Goal: Transaction & Acquisition: Purchase product/service

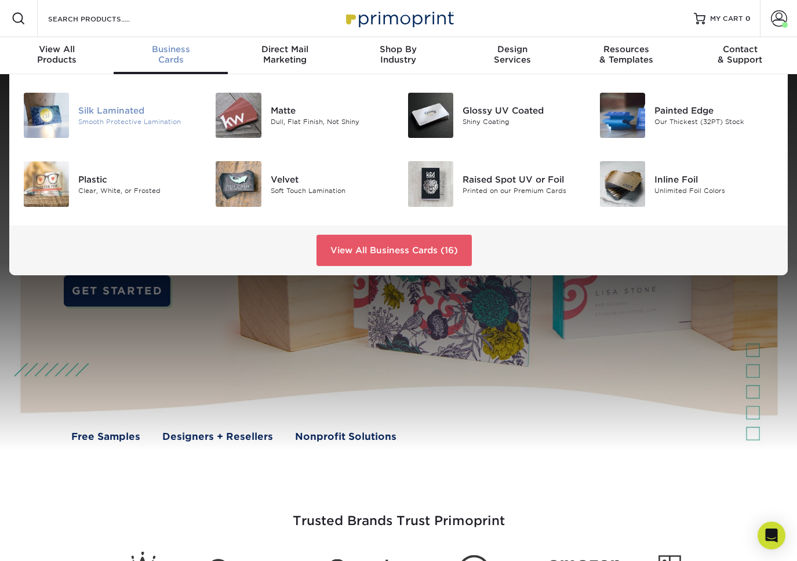
click at [129, 117] on div "Smooth Protective Lamination" at bounding box center [137, 122] width 119 height 10
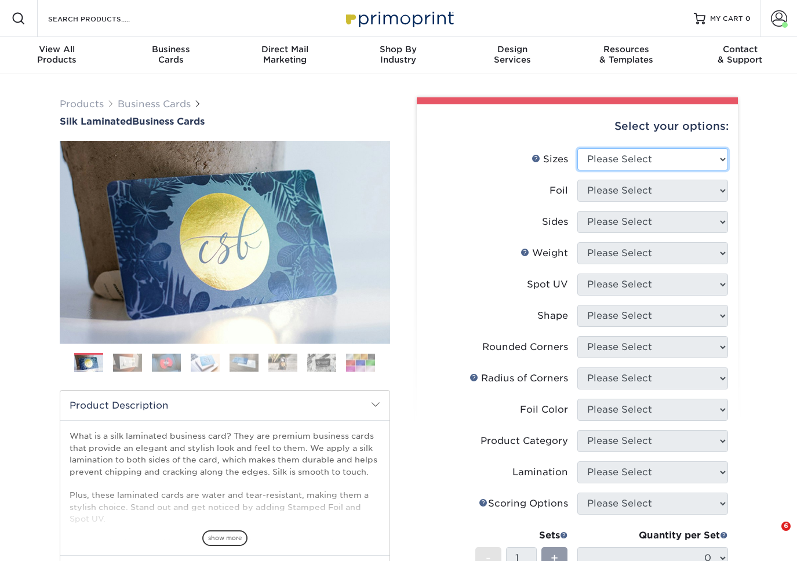
click at [665, 155] on select "Please Select 1.5" x 3.5" - Mini 1.75" x 3.5" - Mini 2" x 2" - Square 2" x 3" -…" at bounding box center [652, 159] width 151 height 22
select select "2.00x2.00"
click at [577, 148] on select "Please Select 1.5" x 3.5" - Mini 1.75" x 3.5" - Mini 2" x 2" - Square 2" x 3" -…" at bounding box center [652, 159] width 151 height 22
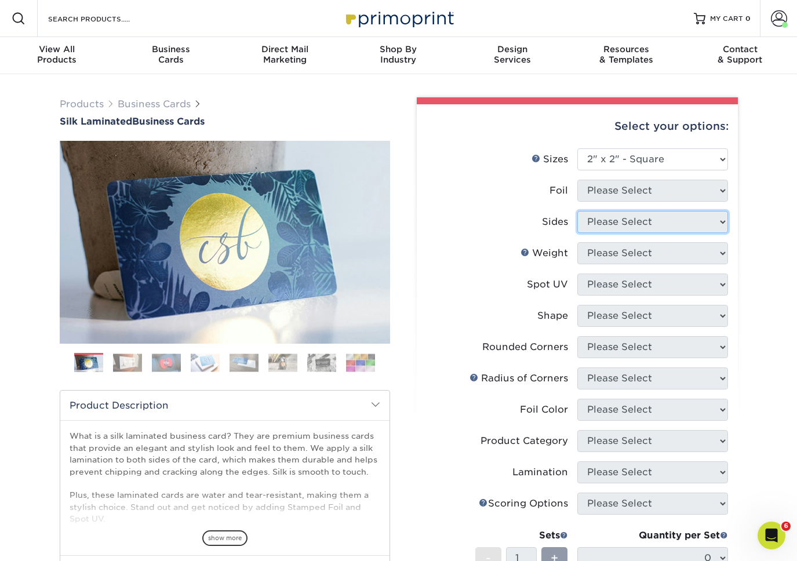
click at [666, 211] on select "Please Select" at bounding box center [652, 222] width 151 height 22
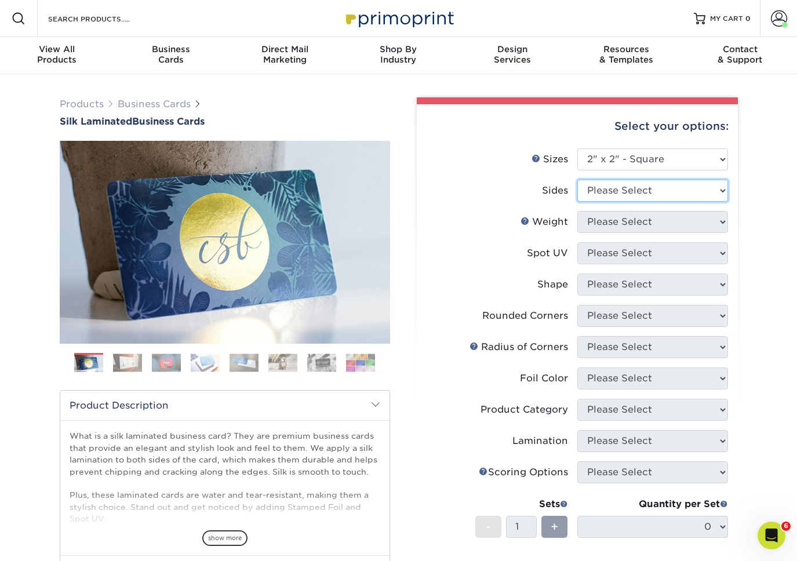
select select "13abbda7-1d64-4f25-8bb2-c179b224825d"
click at [577, 180] on select "Please Select Print Both Sides Print Front Only" at bounding box center [652, 191] width 151 height 22
click at [647, 227] on select "Please Select" at bounding box center [652, 222] width 151 height 22
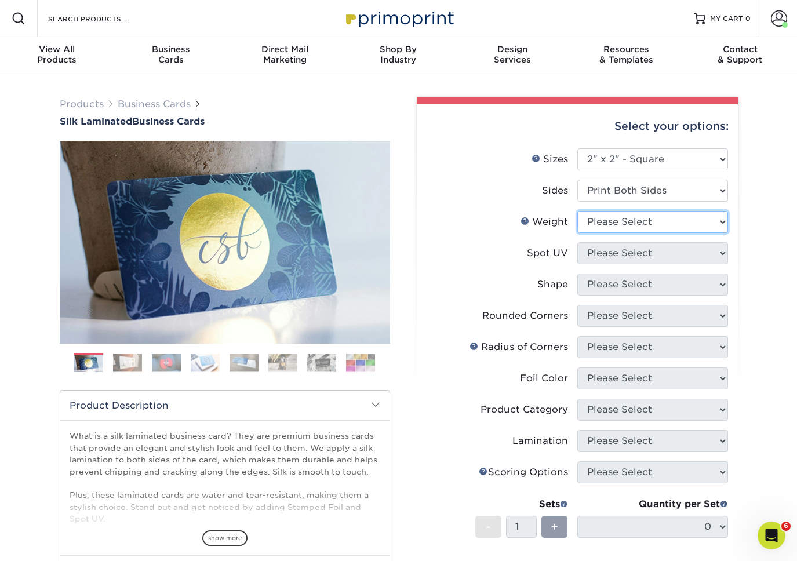
select select "16PT"
click at [577, 211] on select "Please Select 16PT" at bounding box center [652, 222] width 151 height 22
click at [619, 261] on select "Please Select No Spot UV Front and Back (Both Sides) Front Only Back Only" at bounding box center [652, 253] width 151 height 22
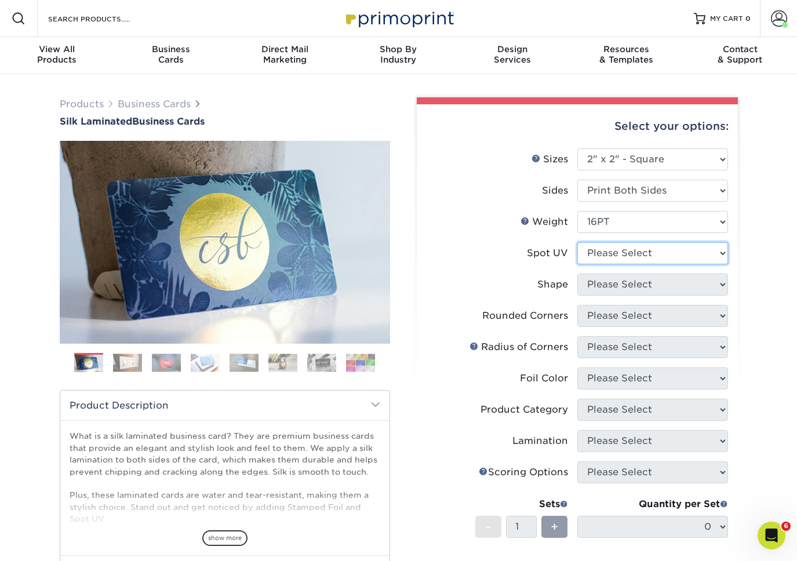
select select "3"
click at [577, 242] on select "Please Select No Spot UV Front and Back (Both Sides) Front Only Back Only" at bounding box center [652, 253] width 151 height 22
click at [617, 289] on form "Sizes Help Sizes Please Select 1.5" x 3.5" - Mini 1.75" x 3.5" - Mini 2" x 2" -…" at bounding box center [577, 387] width 302 height 479
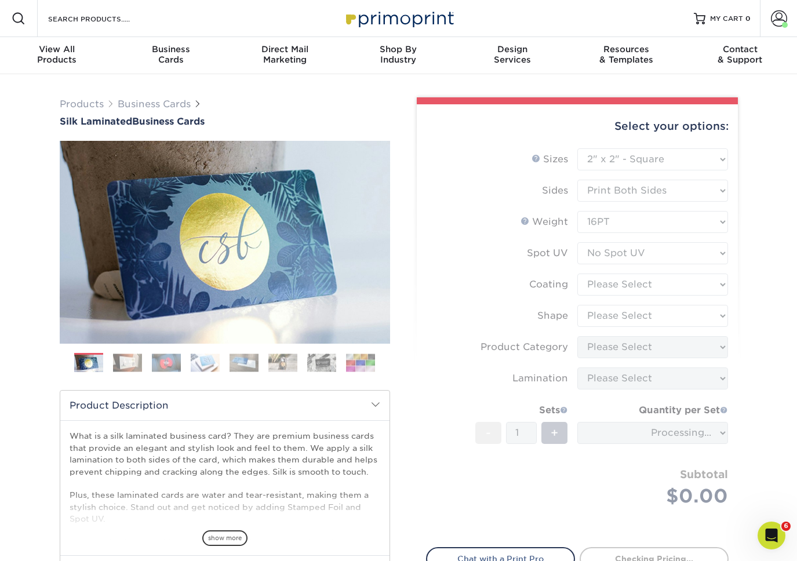
click at [640, 280] on form "Sizes Help Sizes Please Select 1.5" x 3.5" - Mini 1.75" x 3.5" - Mini 2" x 2" -…" at bounding box center [577, 340] width 302 height 385
click at [677, 287] on form "Sizes Help Sizes Please Select 1.5" x 3.5" - Mini 1.75" x 3.5" - Mini 2" x 2" -…" at bounding box center [577, 340] width 302 height 385
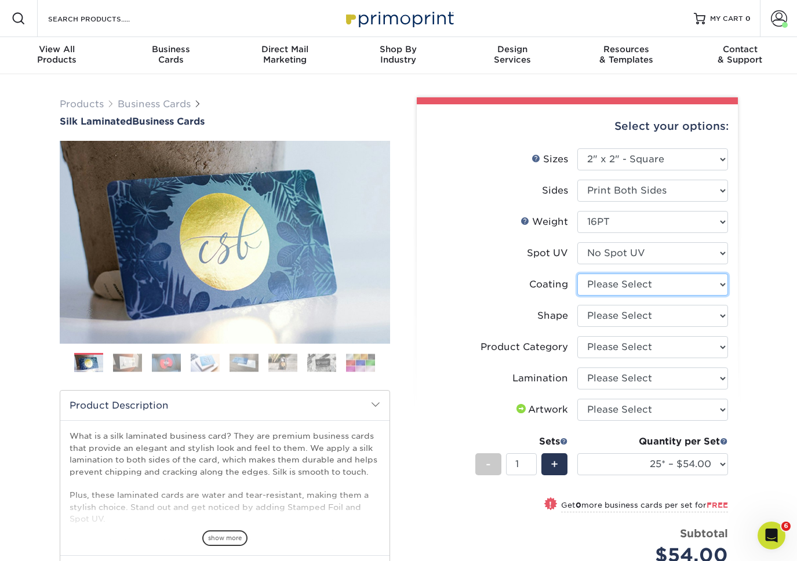
click at [677, 287] on select at bounding box center [652, 285] width 151 height 22
select select "3e7618de-abca-4bda-9f97-8b9129e913d8"
click at [577, 274] on select at bounding box center [652, 285] width 151 height 22
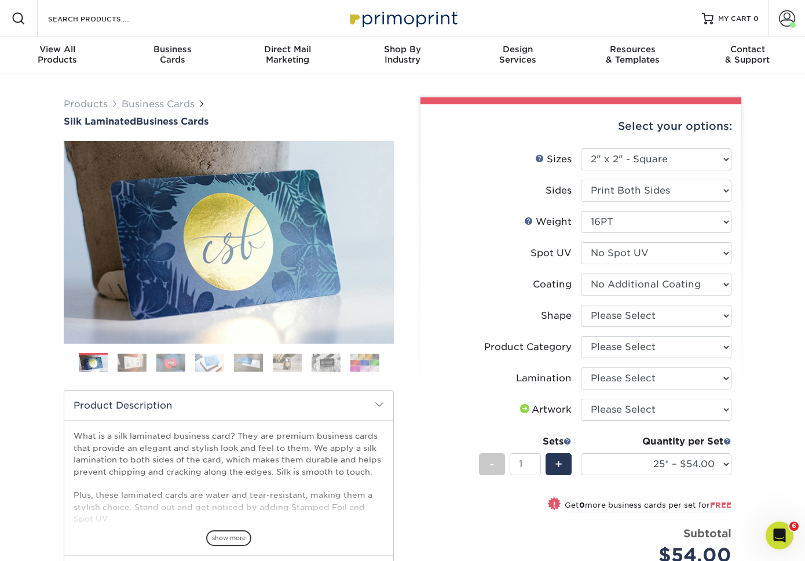
select select "-1"
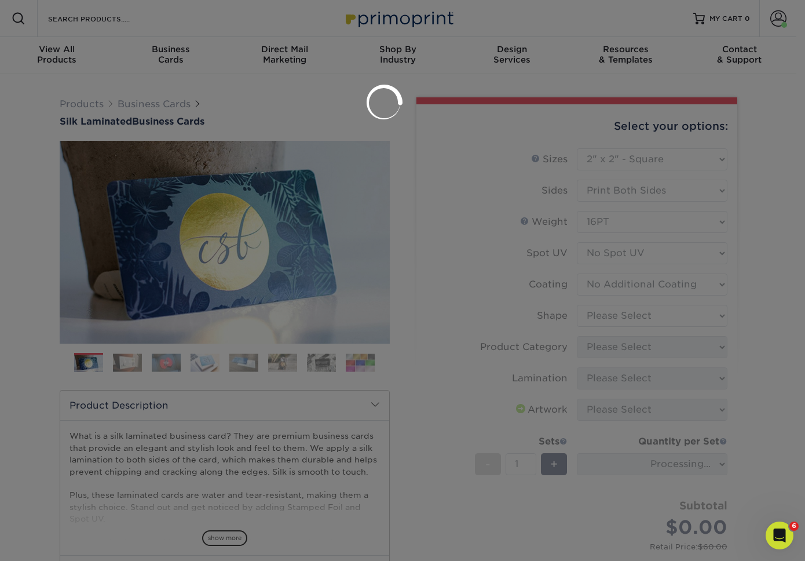
click at [654, 320] on div at bounding box center [402, 280] width 805 height 561
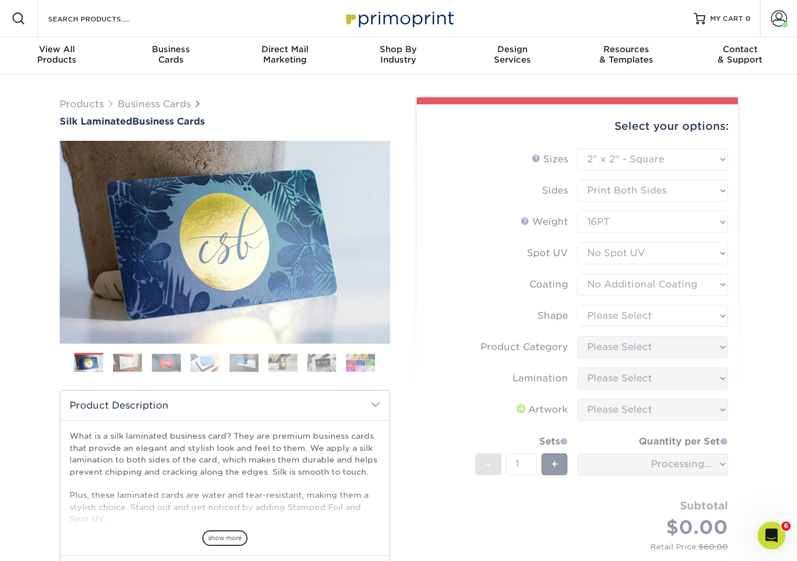
click at [654, 322] on form "Sizes Help Sizes Please Select 1.5" x 3.5" - Mini 1.75" x 3.5" - Mini 2" x 2" -…" at bounding box center [577, 362] width 302 height 428
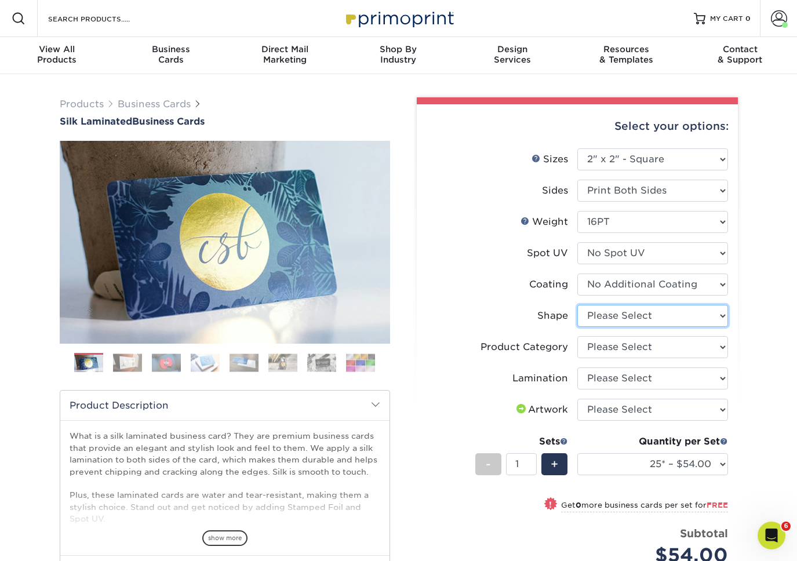
click at [659, 318] on select "Please Select Standard" at bounding box center [652, 316] width 151 height 22
select select "standard"
click at [577, 305] on select "Please Select Standard" at bounding box center [652, 316] width 151 height 22
select select "-1"
click at [650, 348] on select "Please Select Business Cards" at bounding box center [652, 347] width 151 height 22
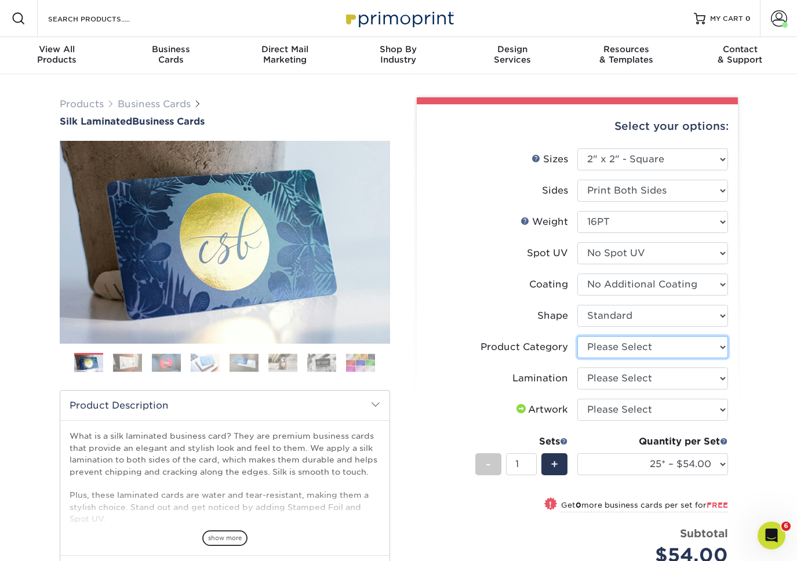
select select "3b5148f1-0588-4f88-a218-97bcfdce65c1"
click at [577, 336] on select "Please Select Business Cards" at bounding box center [652, 347] width 151 height 22
click at [644, 374] on select "Please Select Silk" at bounding box center [652, 378] width 151 height 22
select select "ccacb42f-45f7-42d3-bbd3-7c8421cf37f0"
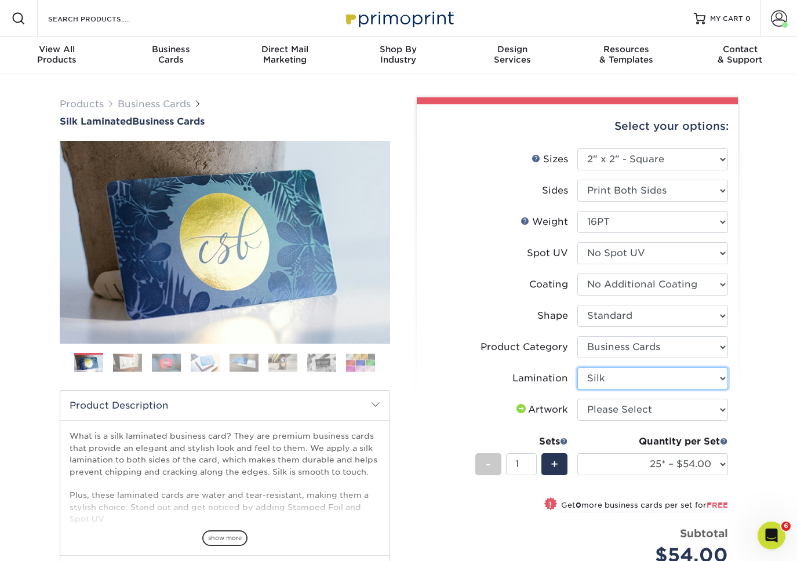
click at [577, 367] on select "Please Select Silk" at bounding box center [652, 378] width 151 height 22
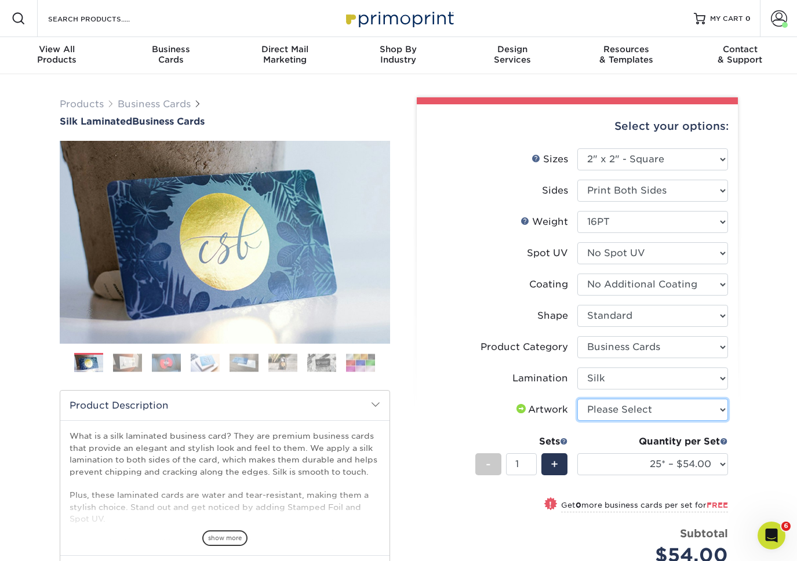
click at [639, 409] on select "Please Select I will upload files I need a design - $100" at bounding box center [652, 410] width 151 height 22
select select "upload"
click at [577, 399] on select "Please Select I will upload files I need a design - $100" at bounding box center [652, 410] width 151 height 22
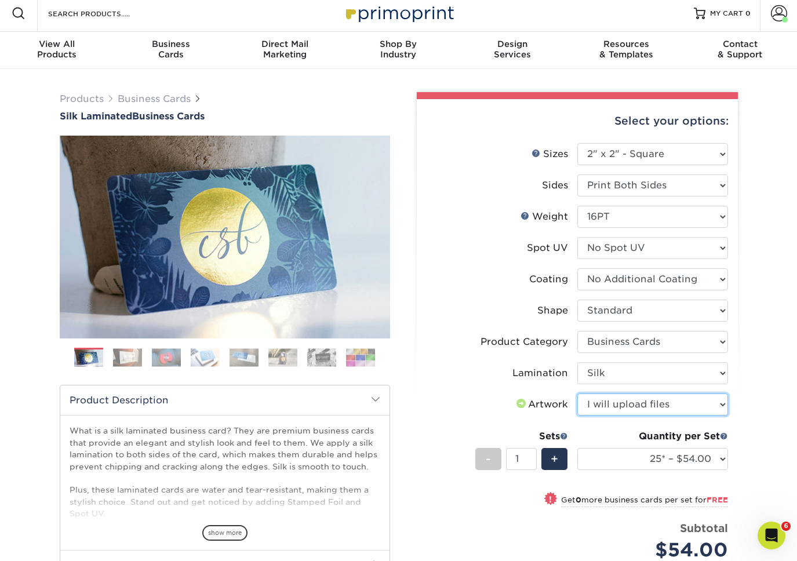
scroll to position [90, 0]
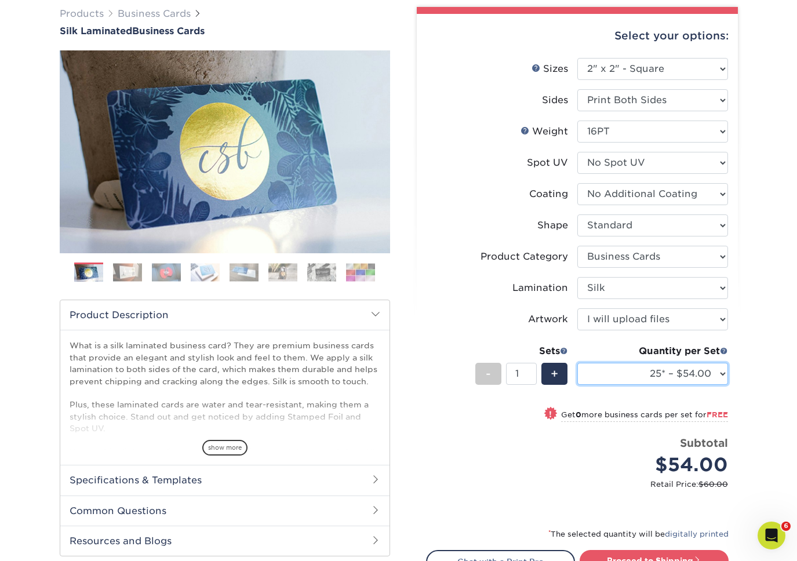
click at [654, 376] on select "25* – $54.00 25* – $54.00 50* – $61.00 50* – $61.00 75* – $68.00 75* – $68.00 1…" at bounding box center [652, 374] width 151 height 22
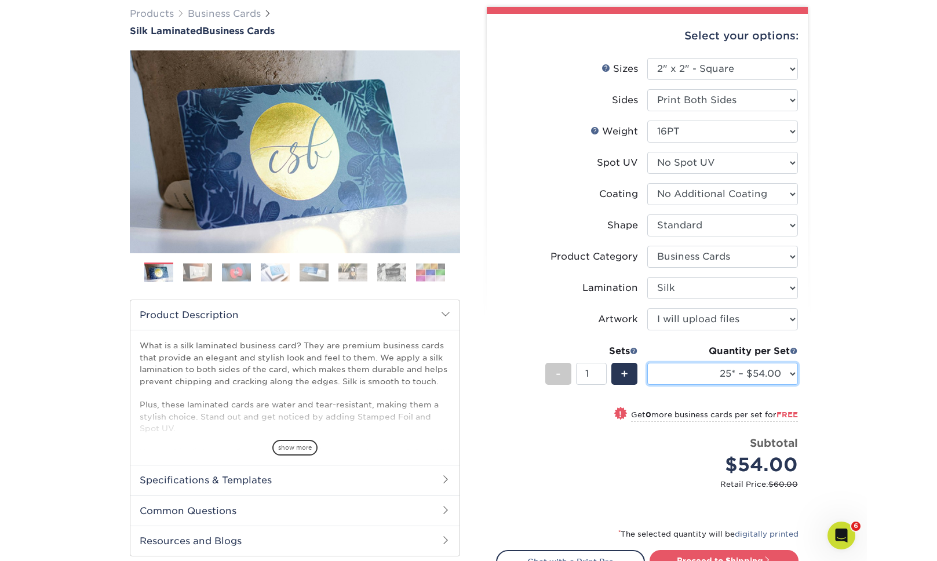
scroll to position [87, 0]
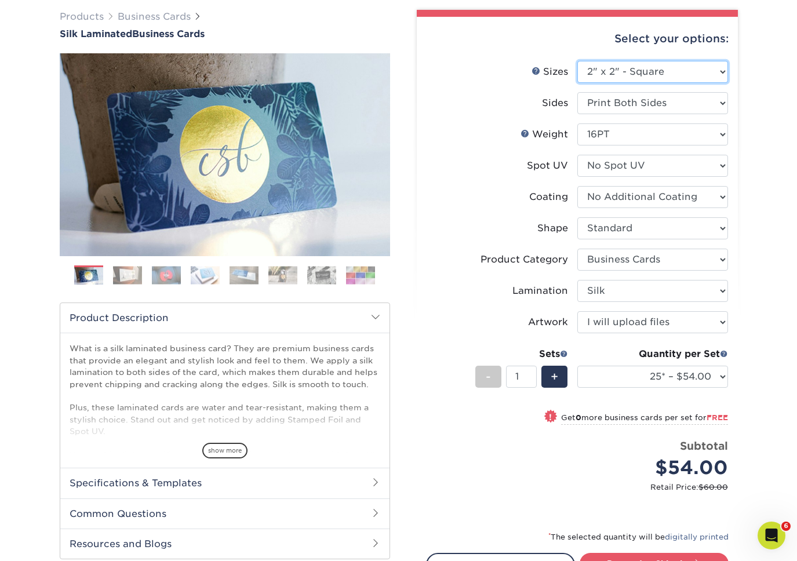
click at [652, 68] on select "Please Select 1.5" x 3.5" - Mini 1.75" x 3.5" - Mini 2" x 2" - Square 2" x 3" -…" at bounding box center [652, 72] width 151 height 22
select select "2.00x3.50"
click at [577, 61] on select "Please Select 1.5" x 3.5" - Mini 1.75" x 3.5" - Mini 2" x 2" - Square 2" x 3" -…" at bounding box center [652, 72] width 151 height 22
select select "-1"
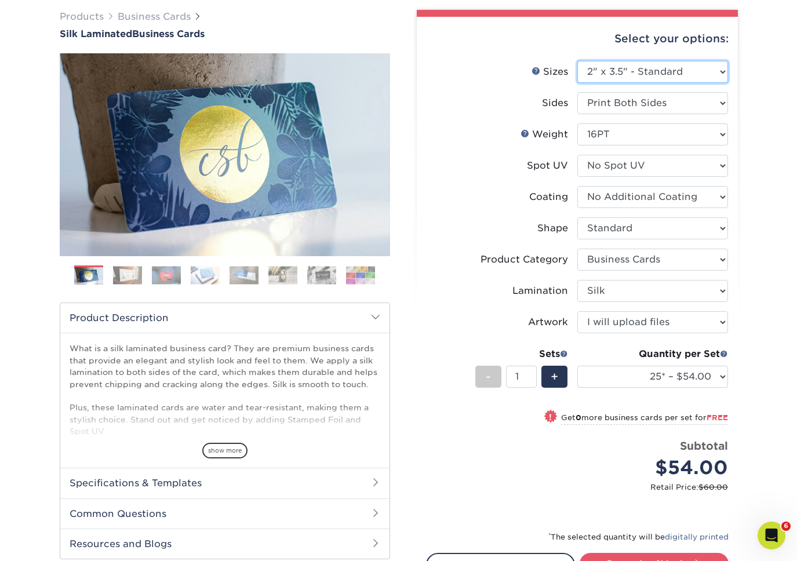
select select "-1"
select select
select select "-1"
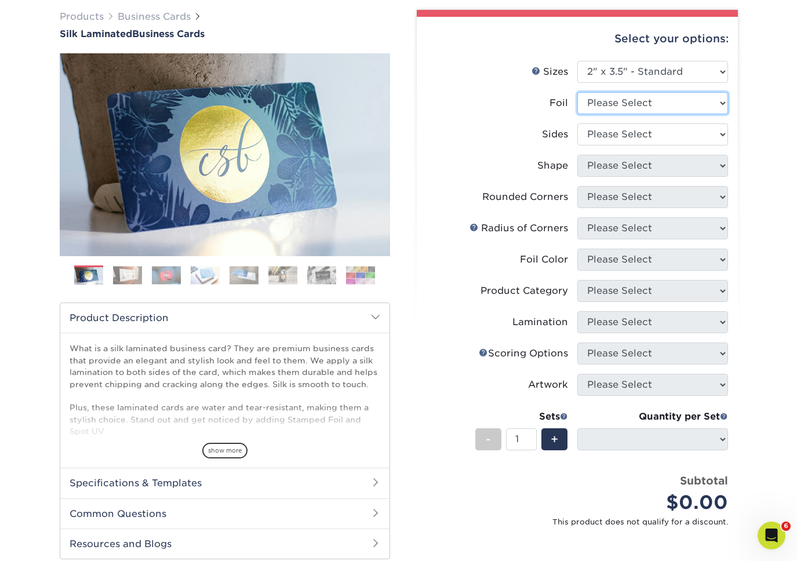
click at [610, 94] on select "Please Select Yes No" at bounding box center [652, 103] width 151 height 22
select select "1"
click at [577, 92] on select "Please Select Yes No" at bounding box center [652, 103] width 151 height 22
select select
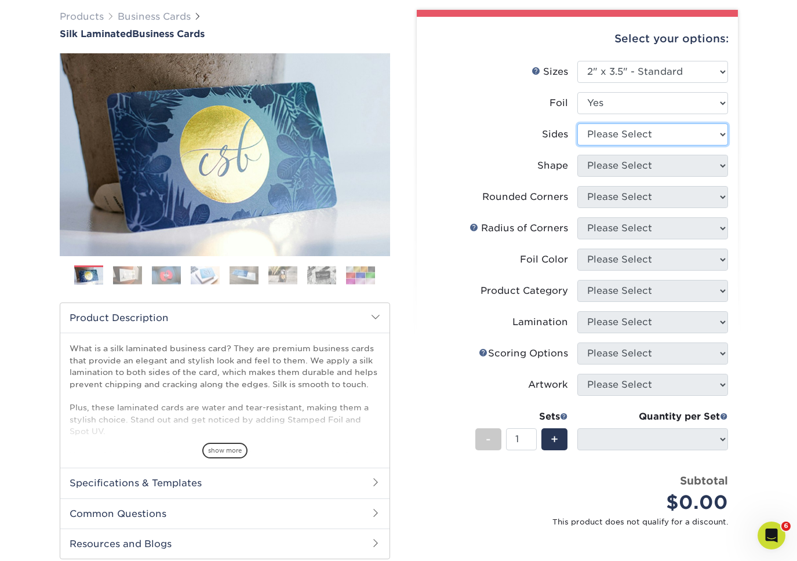
click at [618, 137] on select "Please Select Print Both Sides Print Both Sides - Foil Both Sides Print Both Si…" at bounding box center [652, 134] width 151 height 22
click at [604, 104] on select "Please Select Yes No" at bounding box center [652, 103] width 151 height 22
select select "0"
click at [577, 92] on select "Please Select Yes No" at bounding box center [652, 103] width 151 height 22
select select
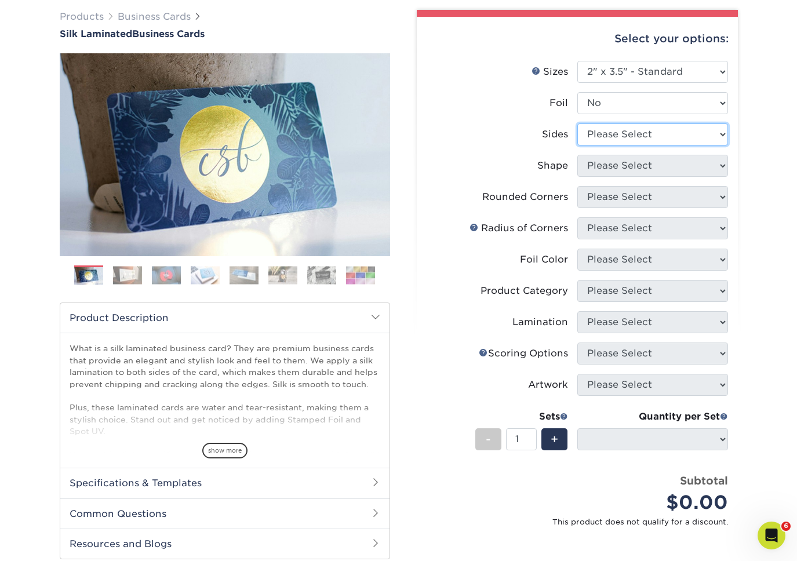
click at [618, 133] on select "Please Select Print Both Sides Print Front Only" at bounding box center [652, 134] width 151 height 22
select select "13abbda7-1d64-4f25-8bb2-c179b224825d"
click at [577, 123] on select "Please Select Print Both Sides Print Front Only" at bounding box center [652, 134] width 151 height 22
select select
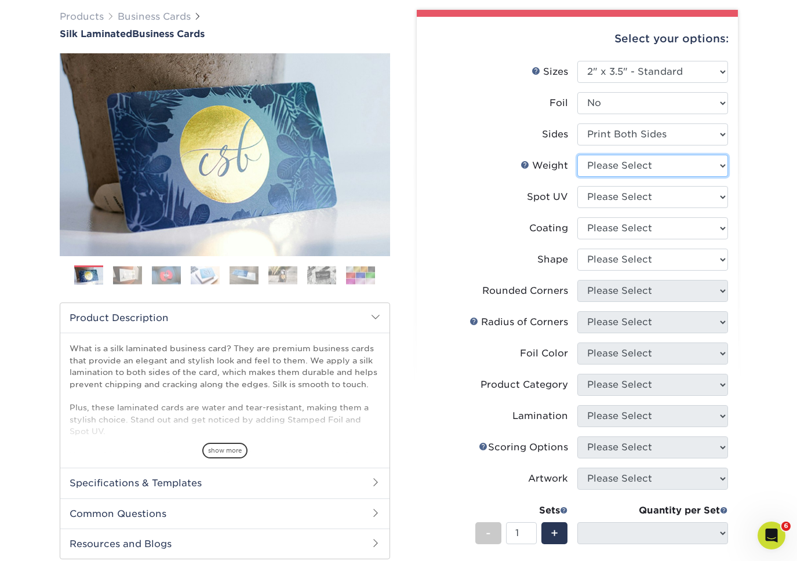
click at [618, 174] on select "Please Select 16PT" at bounding box center [652, 166] width 151 height 22
select select "16PT"
click at [577, 155] on select "Please Select 16PT" at bounding box center [652, 166] width 151 height 22
select select
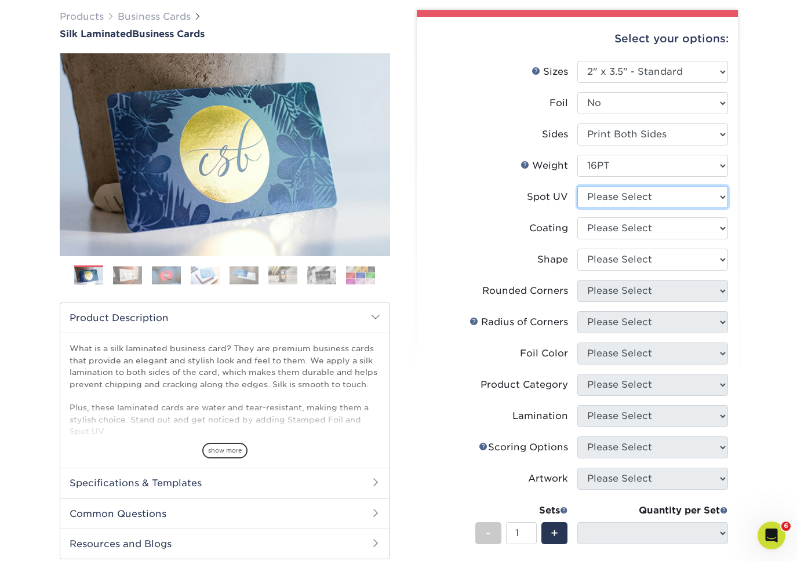
click at [622, 202] on select "Please Select No Spot UV Front and Back (Both Sides) Front Only Back Only" at bounding box center [652, 197] width 151 height 22
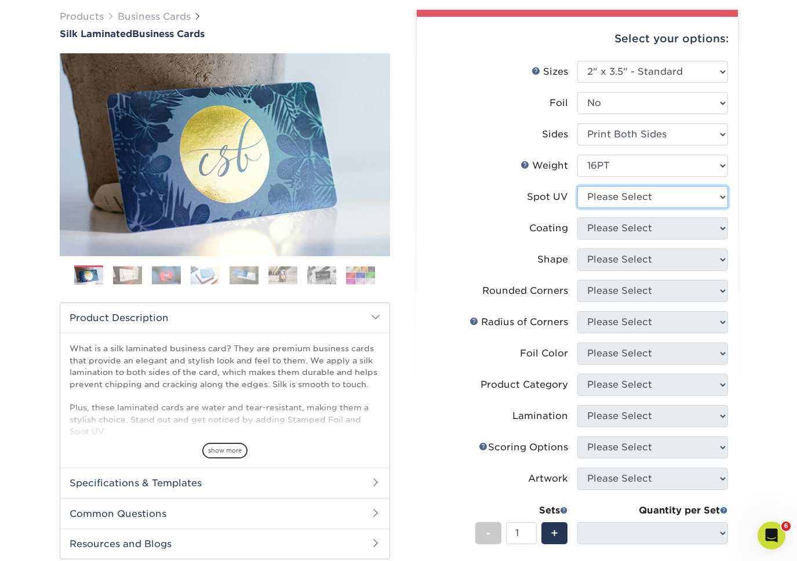
select select "3"
click at [577, 186] on select "Please Select No Spot UV Front and Back (Both Sides) Front Only Back Only" at bounding box center [652, 197] width 151 height 22
select select
click at [607, 231] on select at bounding box center [652, 228] width 151 height 22
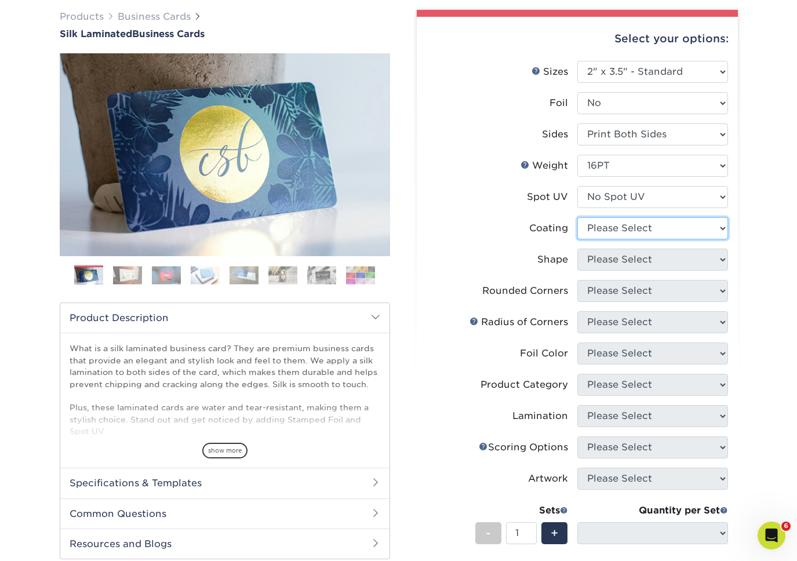
select select "3e7618de-abca-4bda-9f97-8b9129e913d8"
click at [577, 217] on select at bounding box center [652, 228] width 151 height 22
select select
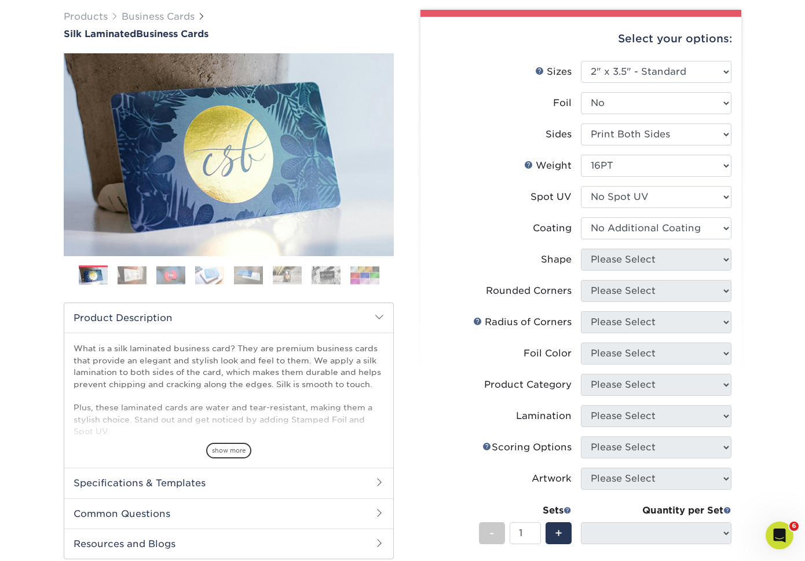
drag, startPoint x: 607, startPoint y: 231, endPoint x: 608, endPoint y: 259, distance: 27.8
click at [0, 0] on div "× FOR UV COATING OPTIONS PLEASE NOTE: What is Glossy UV Both Sides? Selecting G…" at bounding box center [0, 0] width 0 height 0
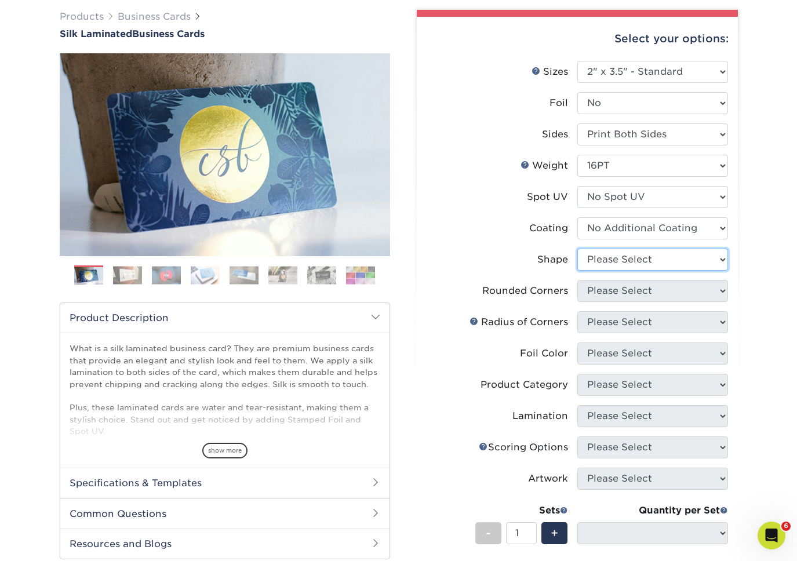
click at [609, 261] on select "Please Select Standard Oval" at bounding box center [652, 260] width 151 height 22
select select "standard"
click at [577, 249] on select "Please Select Standard Oval" at bounding box center [652, 260] width 151 height 22
select select
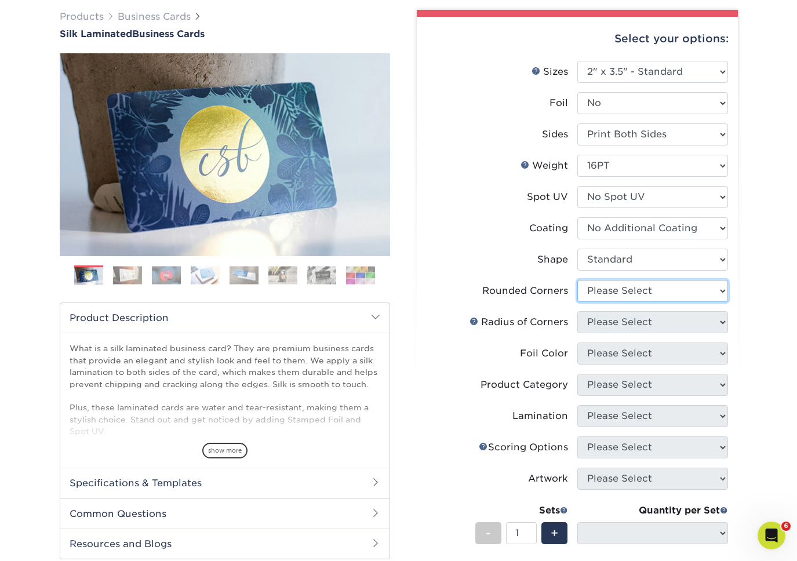
click at [623, 287] on select "Please Select Yes - Round 2 Corners Yes - Round 4 Corners No" at bounding box center [652, 291] width 151 height 22
select select "0"
click at [577, 280] on select "Please Select Yes - Round 2 Corners Yes - Round 4 Corners No" at bounding box center [652, 291] width 151 height 22
select select "-1"
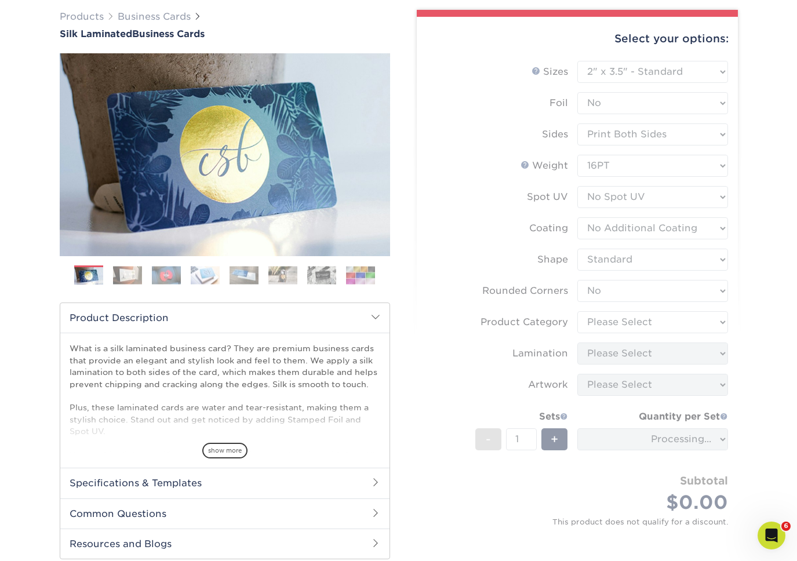
click at [621, 322] on form "Sizes Help Sizes Please Select 1.5" x 3.5" - Mini 1.75" x 3.5" - Mini 2" x 2" -…" at bounding box center [577, 306] width 302 height 490
click at [623, 317] on form "Sizes Help Sizes Please Select 1.5" x 3.5" - Mini 1.75" x 3.5" - Mini 2" x 2" -…" at bounding box center [577, 306] width 302 height 490
click at [623, 318] on form "Sizes Help Sizes Please Select 1.5" x 3.5" - Mini 1.75" x 3.5" - Mini 2" x 2" -…" at bounding box center [577, 306] width 302 height 490
click at [634, 295] on form "Sizes Help Sizes Please Select 1.5" x 3.5" - Mini 1.75" x 3.5" - Mini 2" x 2" -…" at bounding box center [577, 306] width 302 height 490
click at [511, 327] on form "Sizes Help Sizes Please Select 1.5" x 3.5" - Mini 1.75" x 3.5" - Mini 2" x 2" -…" at bounding box center [577, 306] width 302 height 490
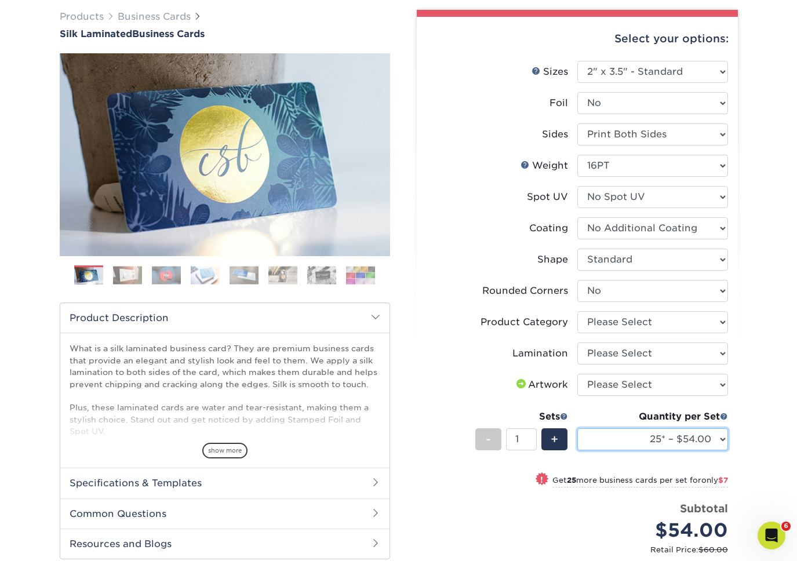
click at [614, 431] on select "25* – $54.00 50* – $61.00 75* – $68.00 100* – $75.00 250* – $82.00 500 – $86.00…" at bounding box center [652, 439] width 151 height 22
click at [715, 444] on select "25* – $54.00 50* – $61.00 75* – $68.00 100* – $75.00 250* – $82.00 500 – $86.00…" at bounding box center [652, 439] width 151 height 22
click at [631, 331] on select "Please Select Business Cards" at bounding box center [652, 322] width 151 height 22
select select "3b5148f1-0588-4f88-a218-97bcfdce65c1"
click at [577, 311] on select "Please Select Business Cards" at bounding box center [652, 322] width 151 height 22
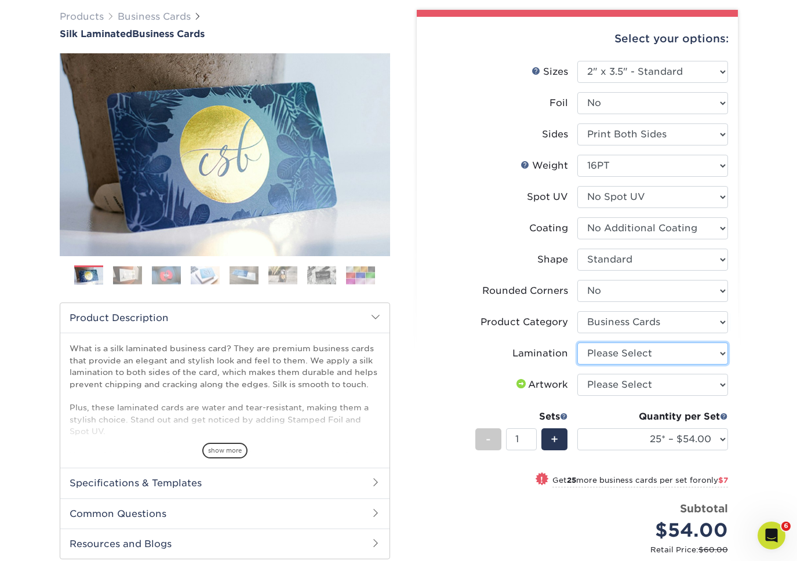
click at [629, 352] on select "Please Select Silk" at bounding box center [652, 353] width 151 height 22
select select "ccacb42f-45f7-42d3-bbd3-7c8421cf37f0"
click at [577, 342] on select "Please Select Silk" at bounding box center [652, 353] width 151 height 22
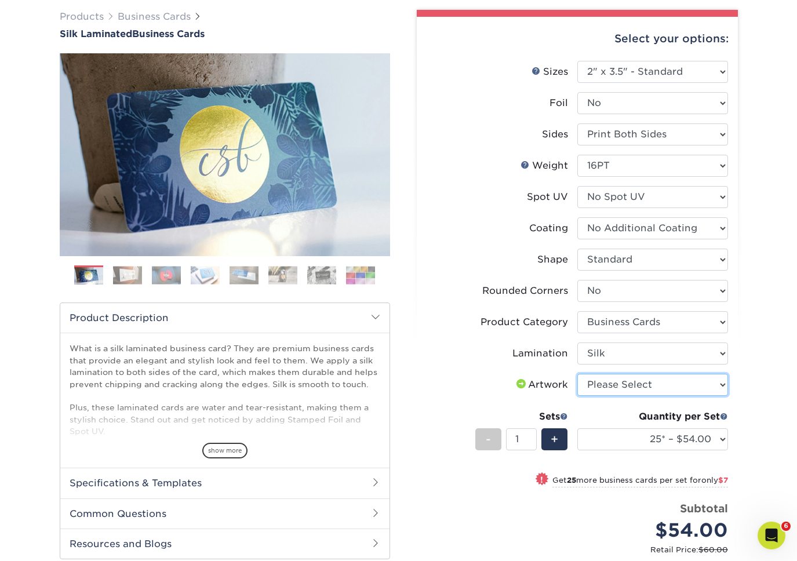
click at [626, 389] on select "Please Select I will upload files I need a design - $100" at bounding box center [652, 385] width 151 height 22
select select "upload"
click at [577, 374] on select "Please Select I will upload files I need a design - $100" at bounding box center [652, 385] width 151 height 22
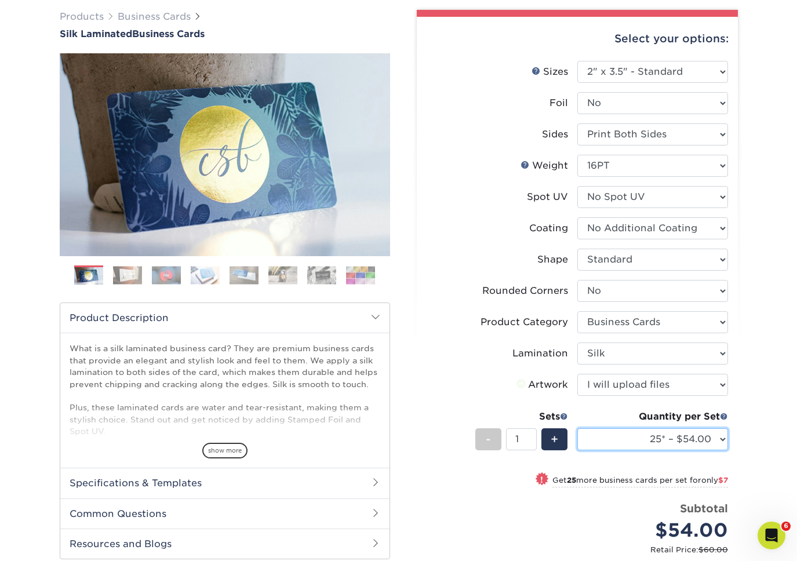
click at [663, 435] on select "25* – $54.00 50* – $61.00 75* – $68.00 100* – $75.00 250* – $82.00 500 – $86.00…" at bounding box center [652, 439] width 151 height 22
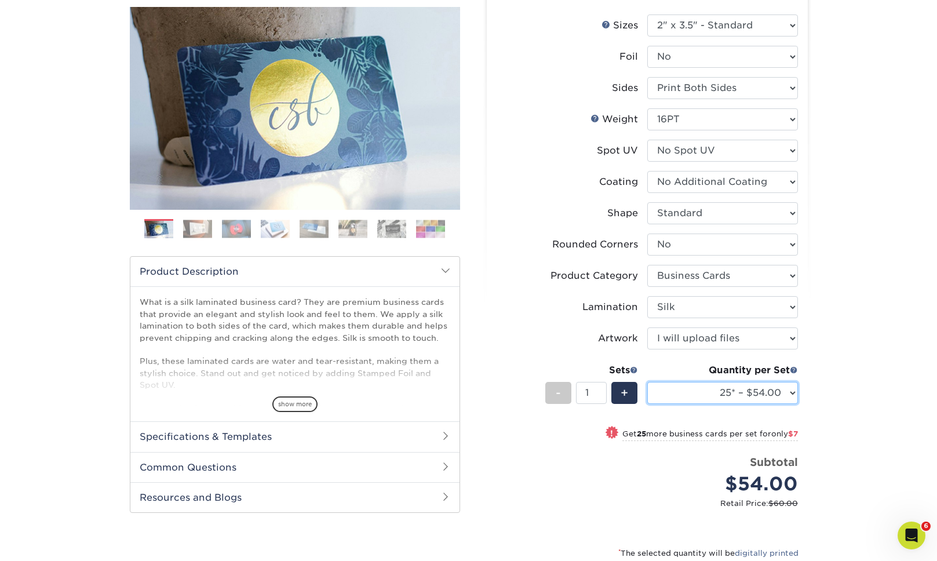
scroll to position [193, 0]
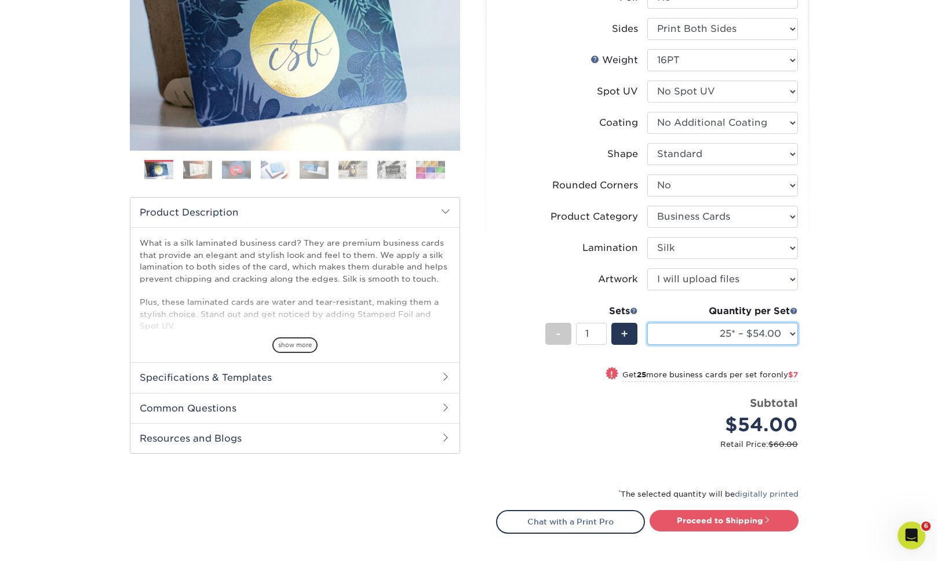
click at [766, 334] on select "25* – $54.00 50* – $61.00 75* – $68.00 100* – $75.00 250* – $82.00 500 – $86.00…" at bounding box center [722, 334] width 151 height 22
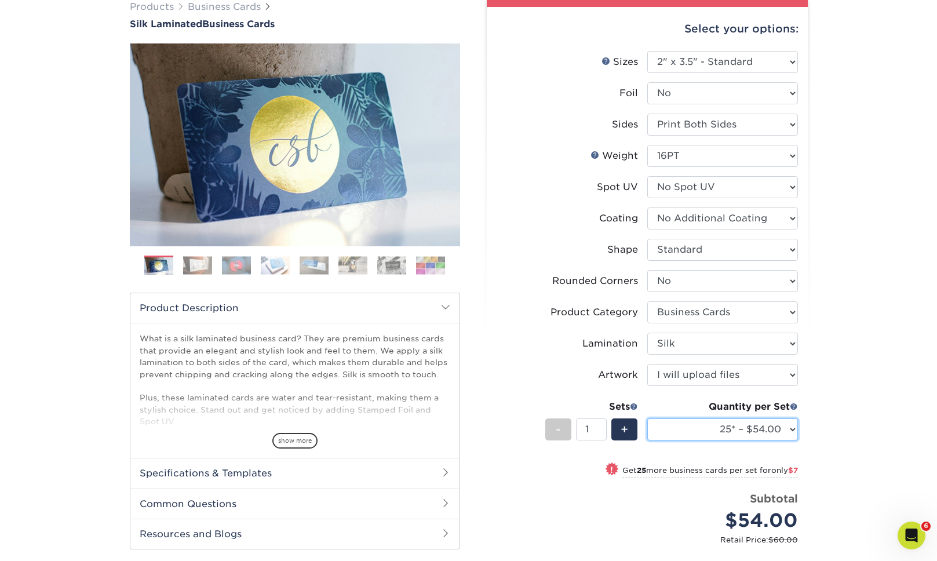
scroll to position [0, 0]
